Goal: Information Seeking & Learning: Learn about a topic

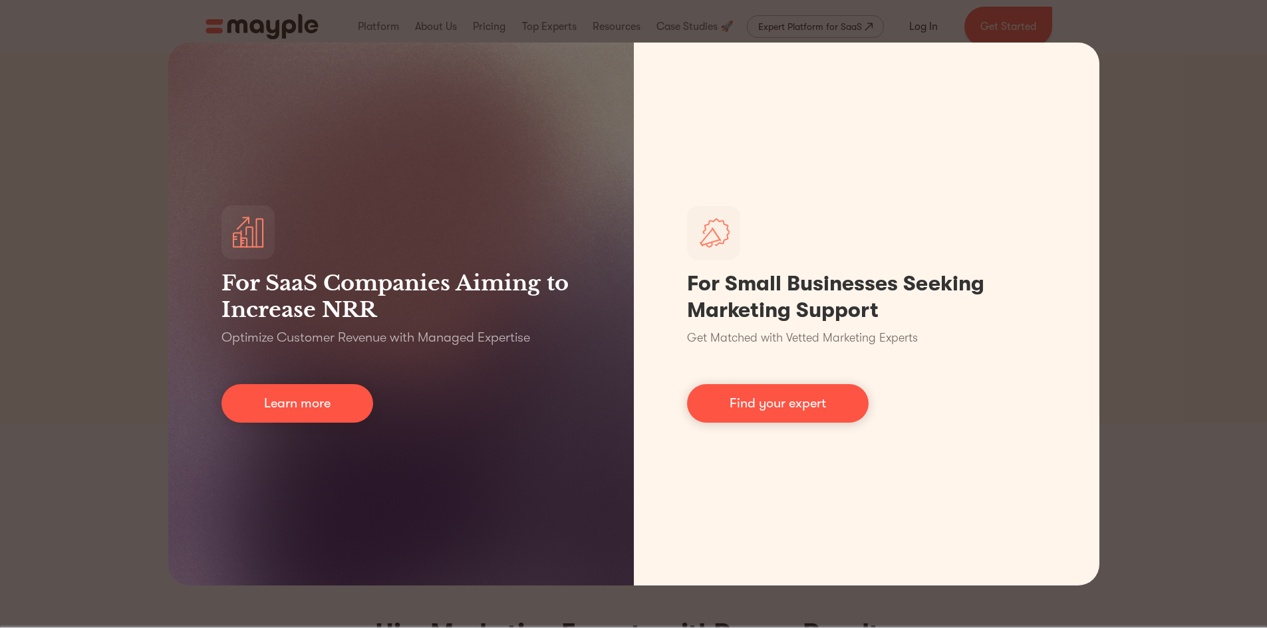
click at [1234, 261] on div "For SaaS Companies Aiming to Increase NRR Optimize Customer Revenue with Manage…" at bounding box center [633, 314] width 1267 height 628
click at [1229, 258] on div "For SaaS Companies Aiming to Increase NRR Optimize Customer Revenue with Manage…" at bounding box center [633, 314] width 1267 height 628
click at [420, 6] on div "For SaaS Companies Aiming to Increase NRR Optimize Customer Revenue with Manage…" at bounding box center [633, 314] width 1267 height 628
click at [270, 32] on div "For SaaS Companies Aiming to Increase NRR Optimize Customer Revenue with Manage…" at bounding box center [633, 314] width 1267 height 628
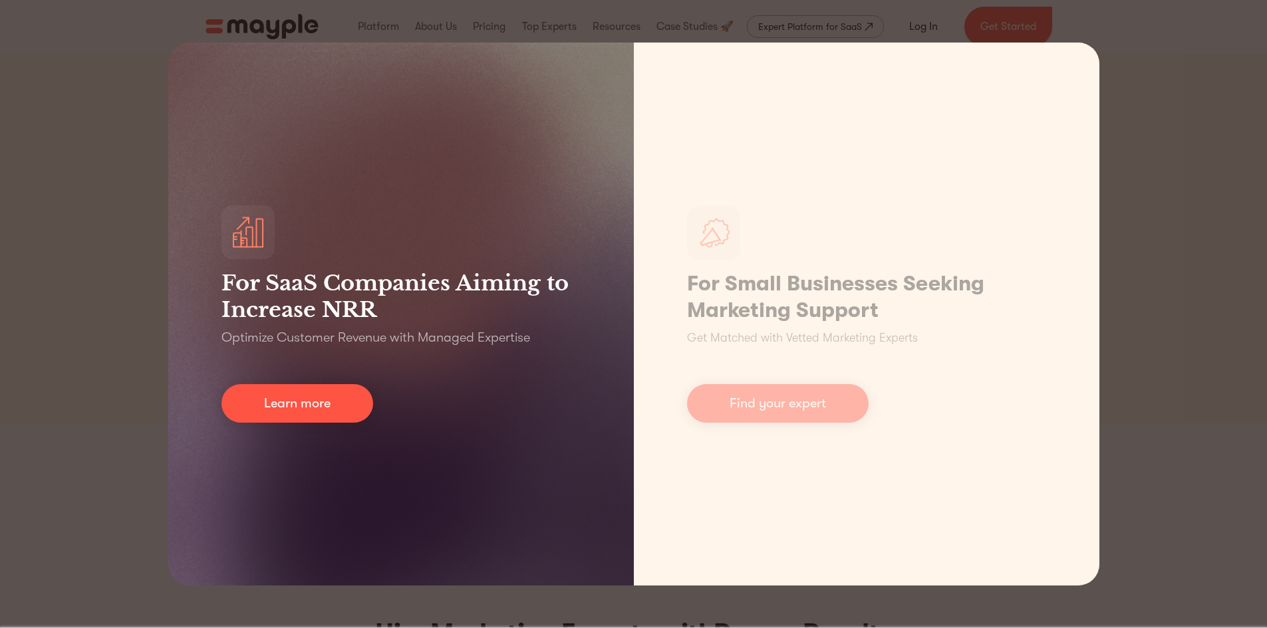
click at [394, 406] on div "For SaaS Companies Aiming to Increase NRR Optimize Customer Revenue with Manage…" at bounding box center [400, 314] width 465 height 543
click at [400, 408] on div "For SaaS Companies Aiming to Increase NRR Optimize Customer Revenue with Manage…" at bounding box center [400, 314] width 465 height 543
click at [369, 408] on link "Learn more" at bounding box center [297, 403] width 152 height 39
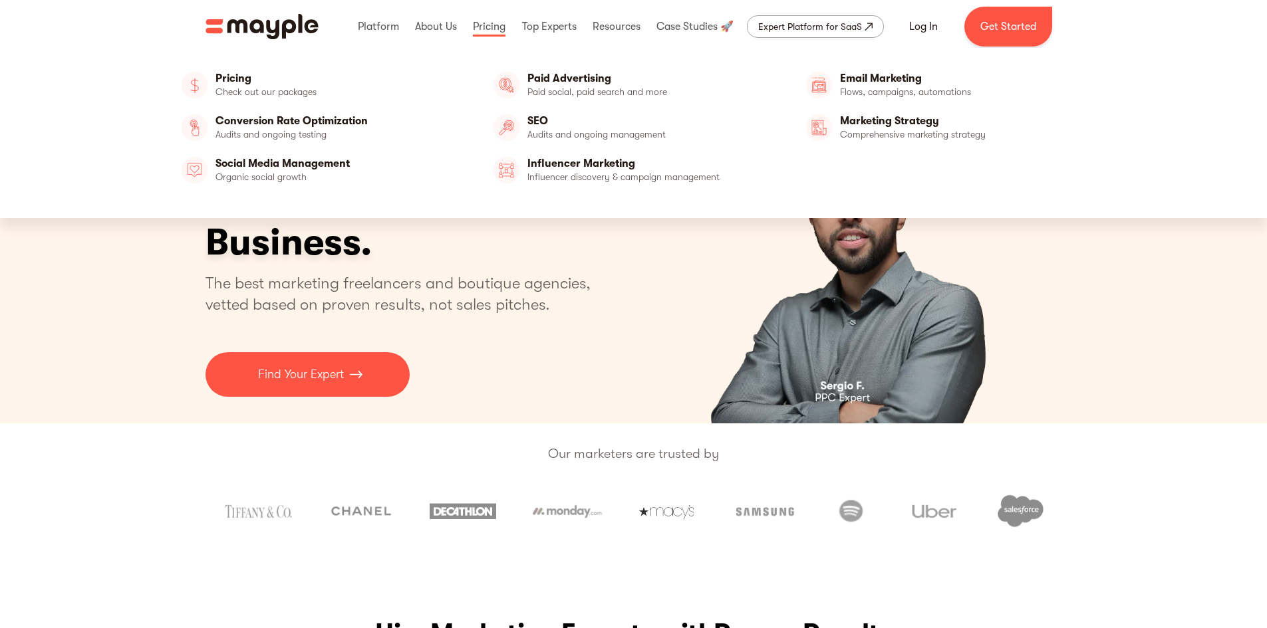
click at [489, 34] on link at bounding box center [488, 26] width 39 height 43
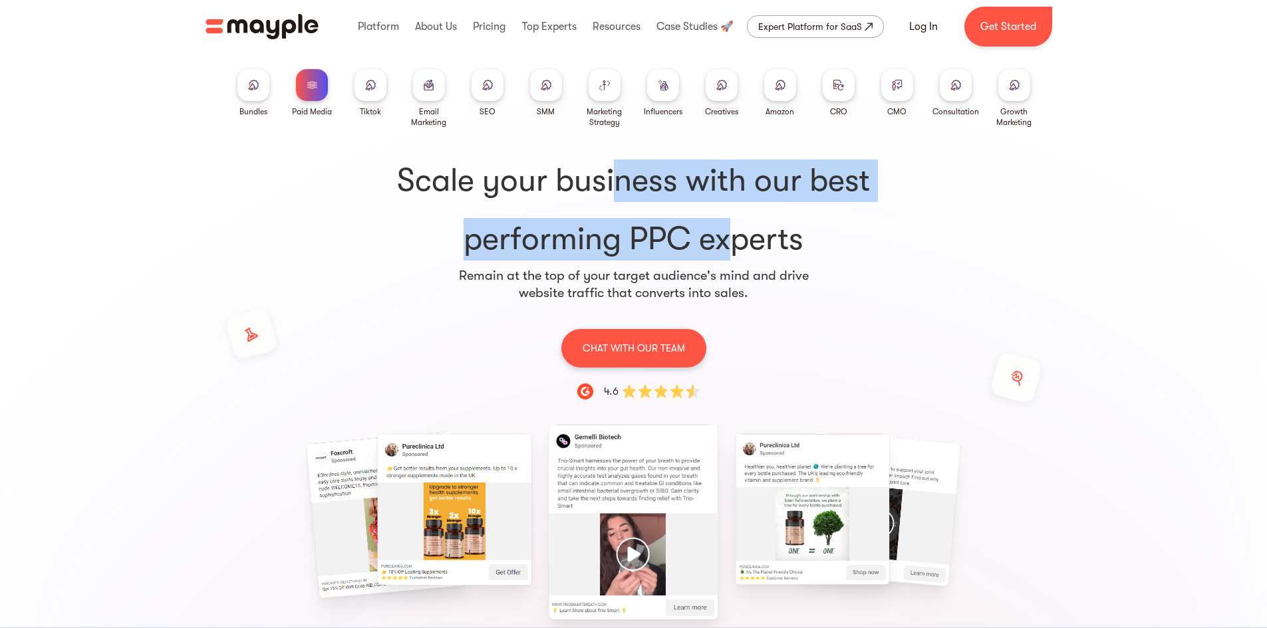
drag, startPoint x: 696, startPoint y: 231, endPoint x: 730, endPoint y: 247, distance: 37.5
click at [726, 245] on h1 "Scale your business with our best performing PPC experts" at bounding box center [633, 210] width 809 height 101
click at [735, 249] on h1 "Scale your business with our best performing PPC experts" at bounding box center [633, 210] width 809 height 101
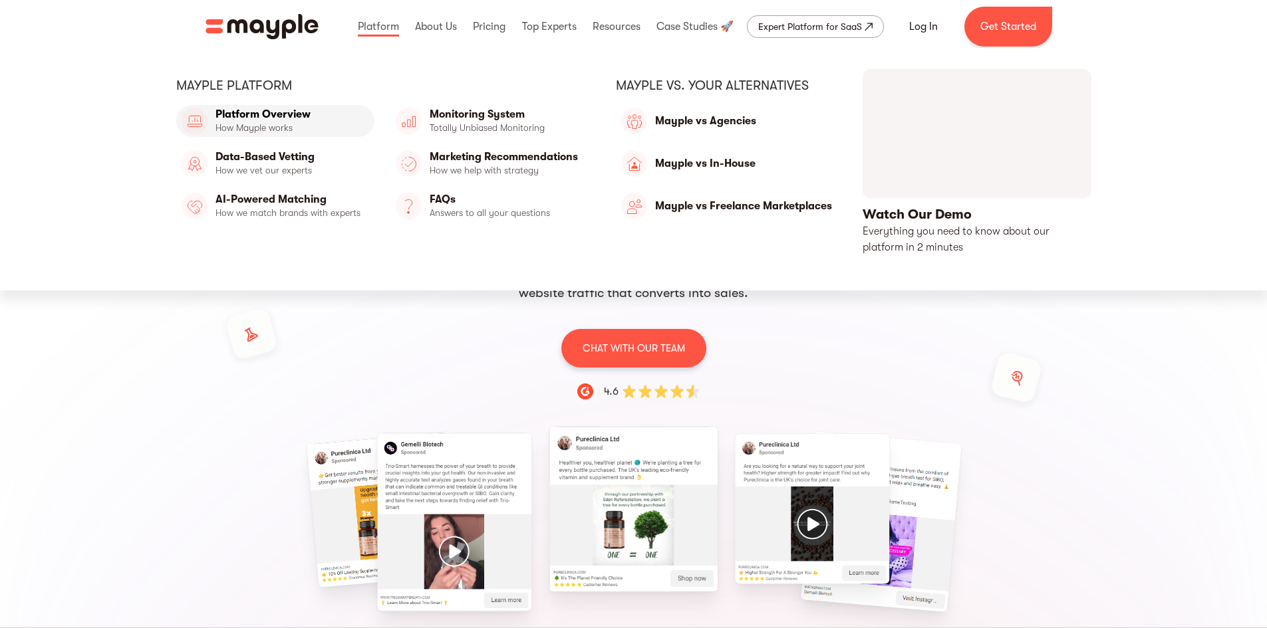
click at [285, 123] on link "Platform Overview" at bounding box center [275, 121] width 198 height 32
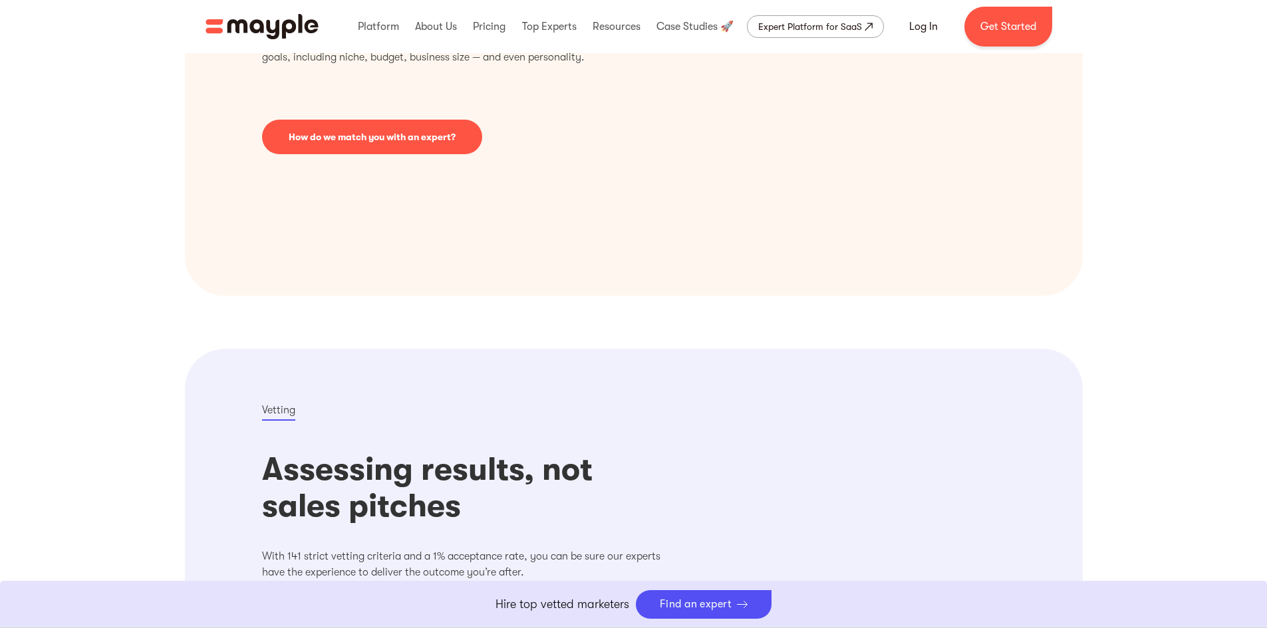
scroll to position [332, 0]
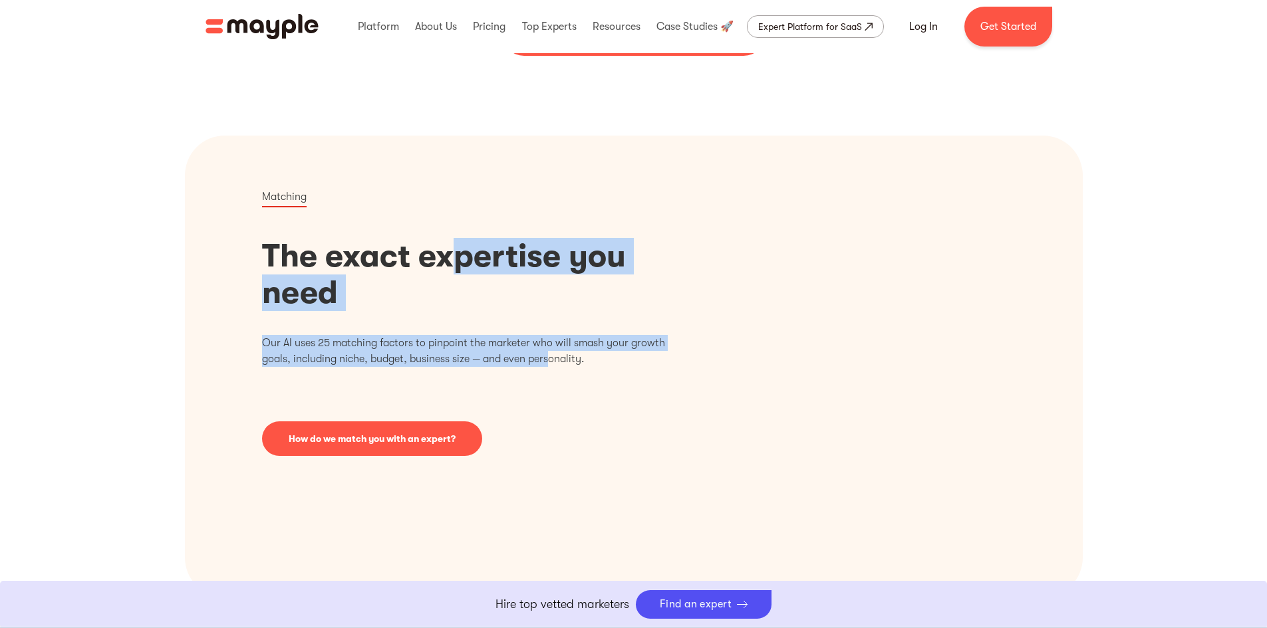
drag, startPoint x: 499, startPoint y: 311, endPoint x: 552, endPoint y: 364, distance: 74.8
click at [551, 363] on div "Matching The exact expertise you need Our AI uses 25 matching factors to pinpoi…" at bounding box center [464, 367] width 404 height 356
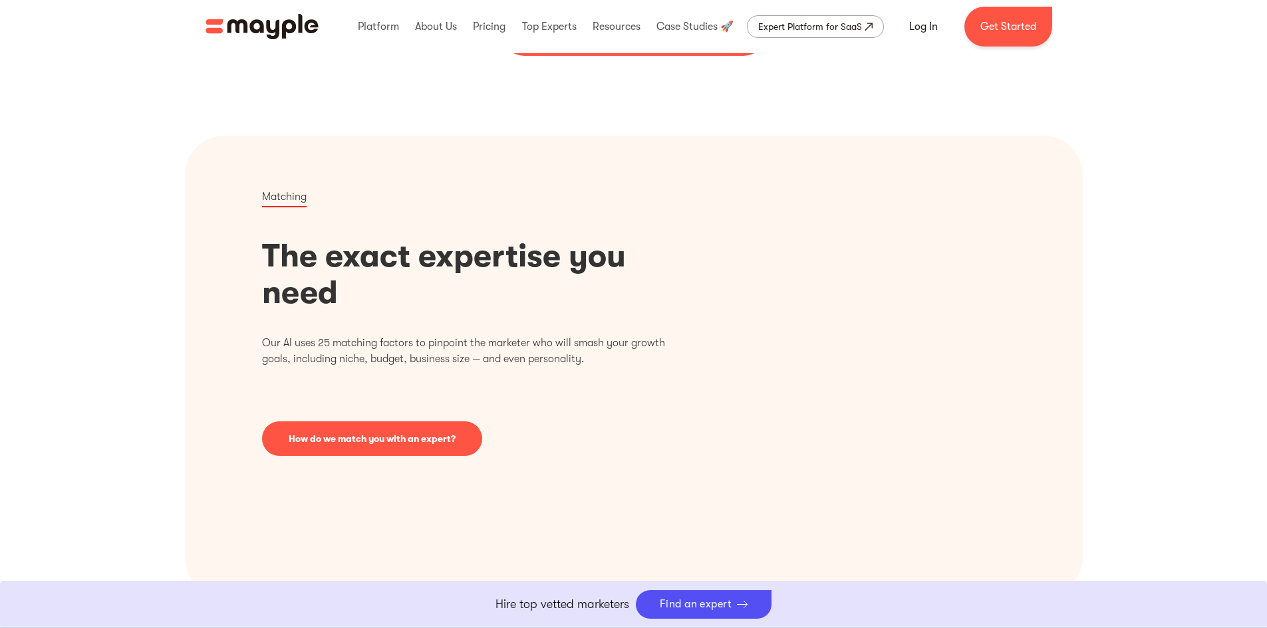
click at [552, 364] on p "Our AI uses 25 matching factors to pinpoint the marketer who will smash your gr…" at bounding box center [464, 351] width 404 height 32
drag, startPoint x: 547, startPoint y: 321, endPoint x: 559, endPoint y: 354, distance: 35.3
click at [557, 352] on div "Matching The exact expertise you need Our AI uses 25 matching factors to pinpoi…" at bounding box center [464, 367] width 404 height 356
click at [559, 354] on p "Our AI uses 25 matching factors to pinpoint the marketer who will smash your gr…" at bounding box center [464, 351] width 404 height 32
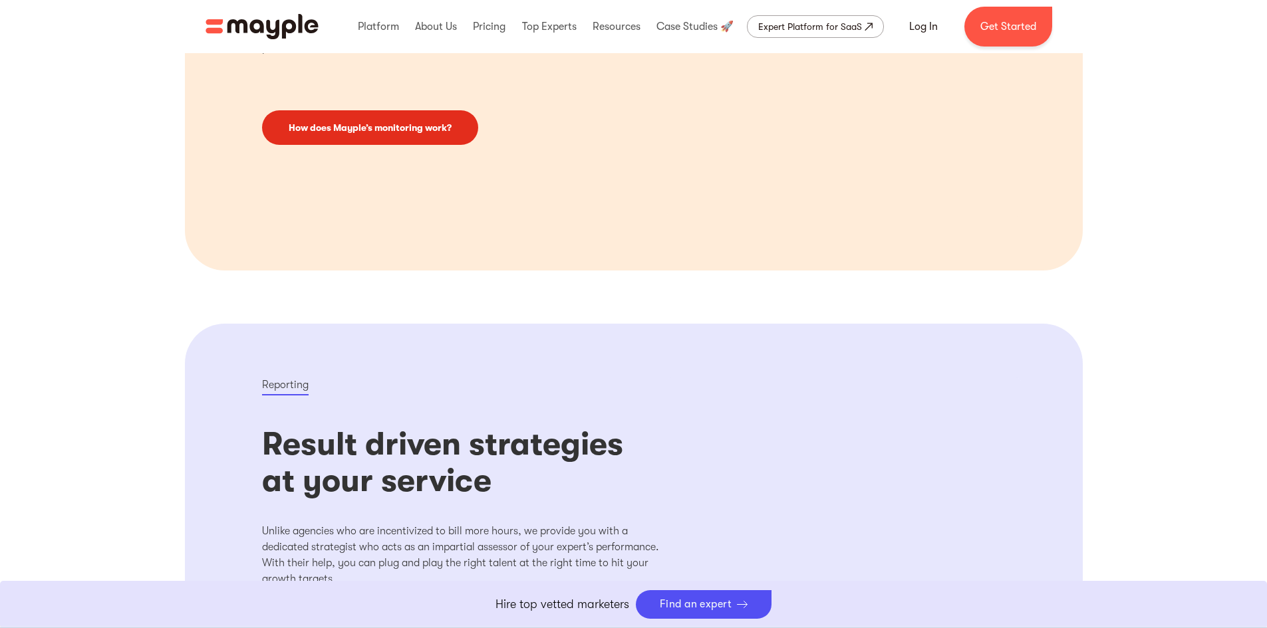
scroll to position [1596, 0]
